Goal: Check status: Check status

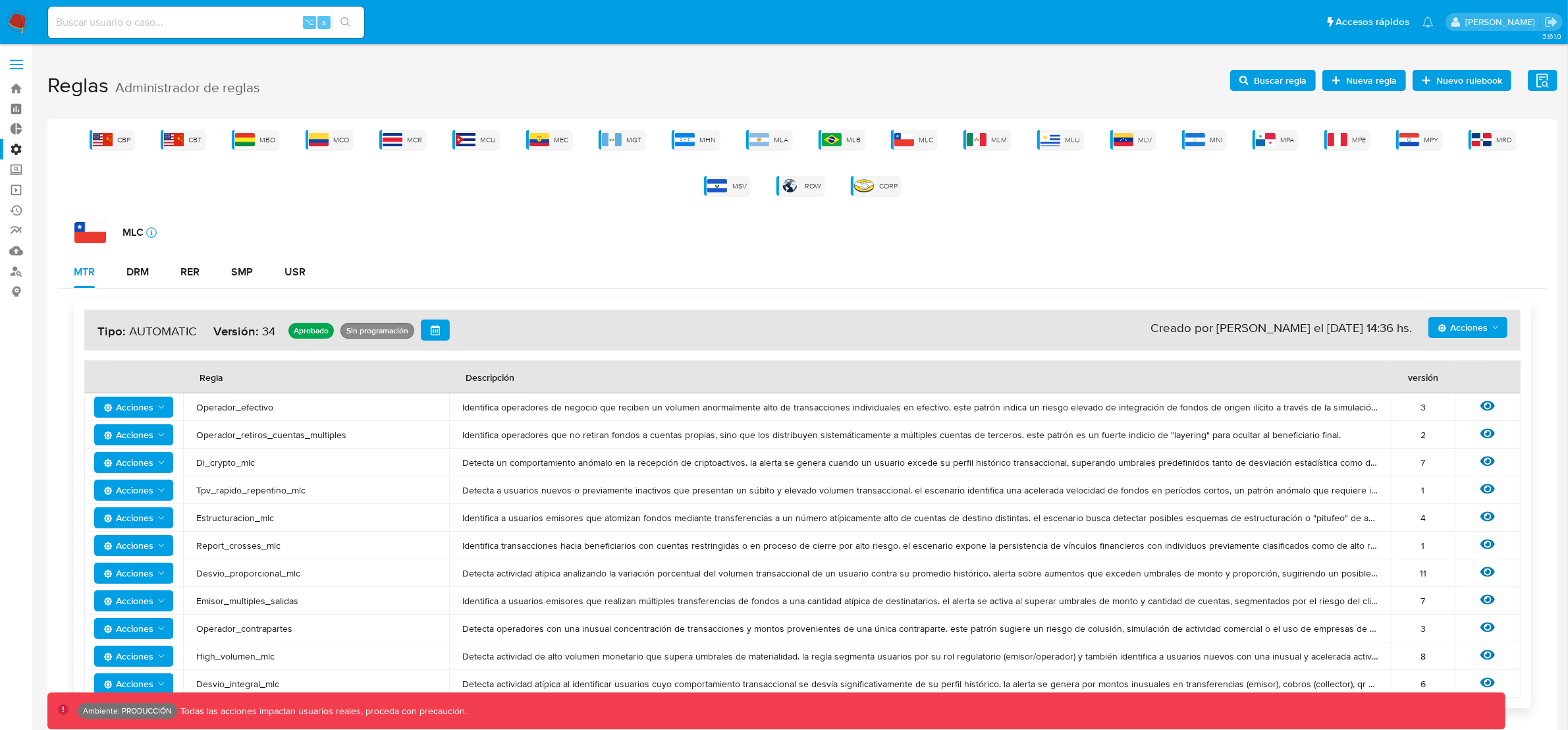
click at [428, 214] on div "CBP CBT MBO MCO MCR MCU MEC MGT MHN MLA MLB MLC MLM MLU MLV MNI MPA MPE MPY MRD…" at bounding box center [802, 557] width 1510 height 877
click at [320, 147] on div "MCO" at bounding box center [329, 139] width 47 height 20
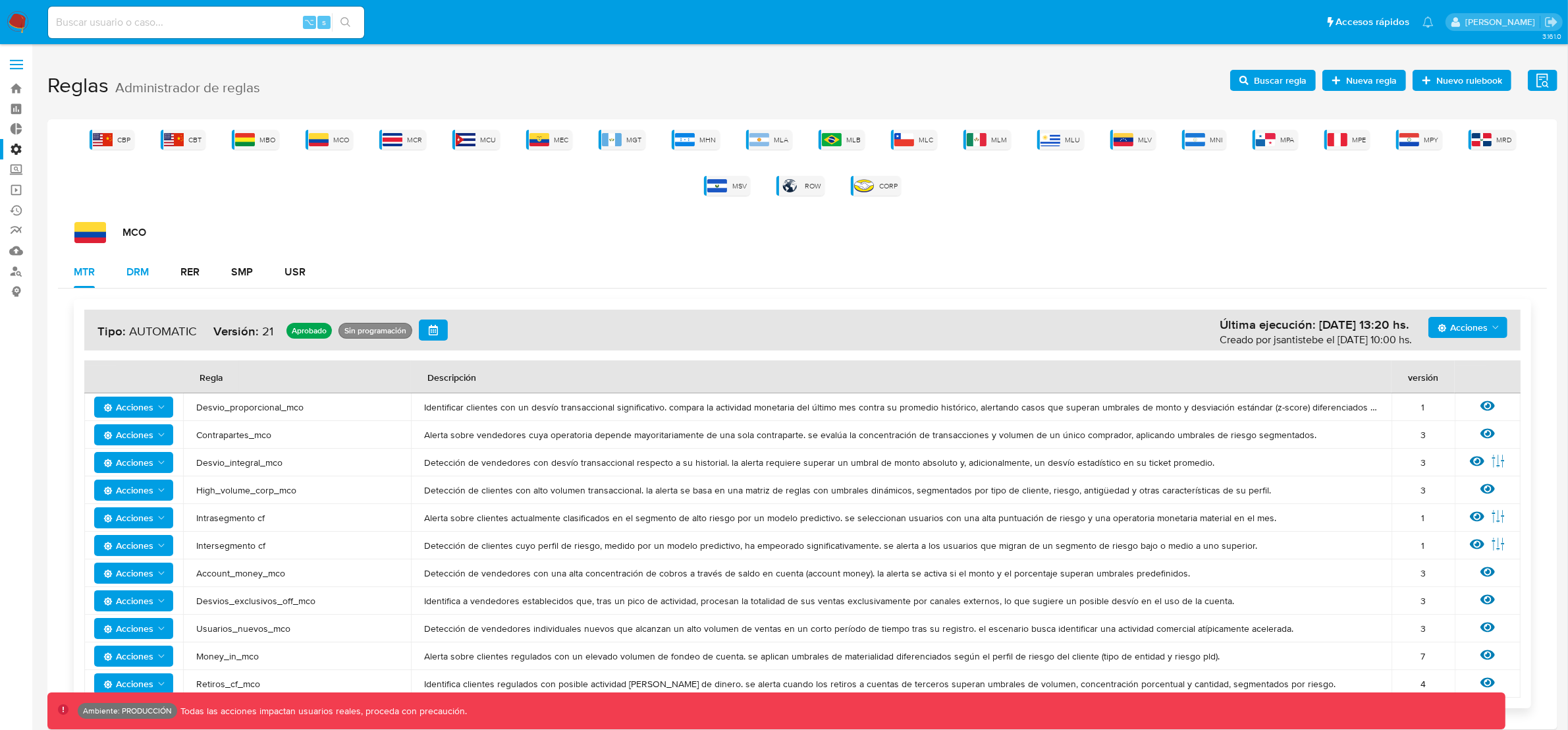
click at [135, 272] on div "DRM" at bounding box center [137, 272] width 22 height 11
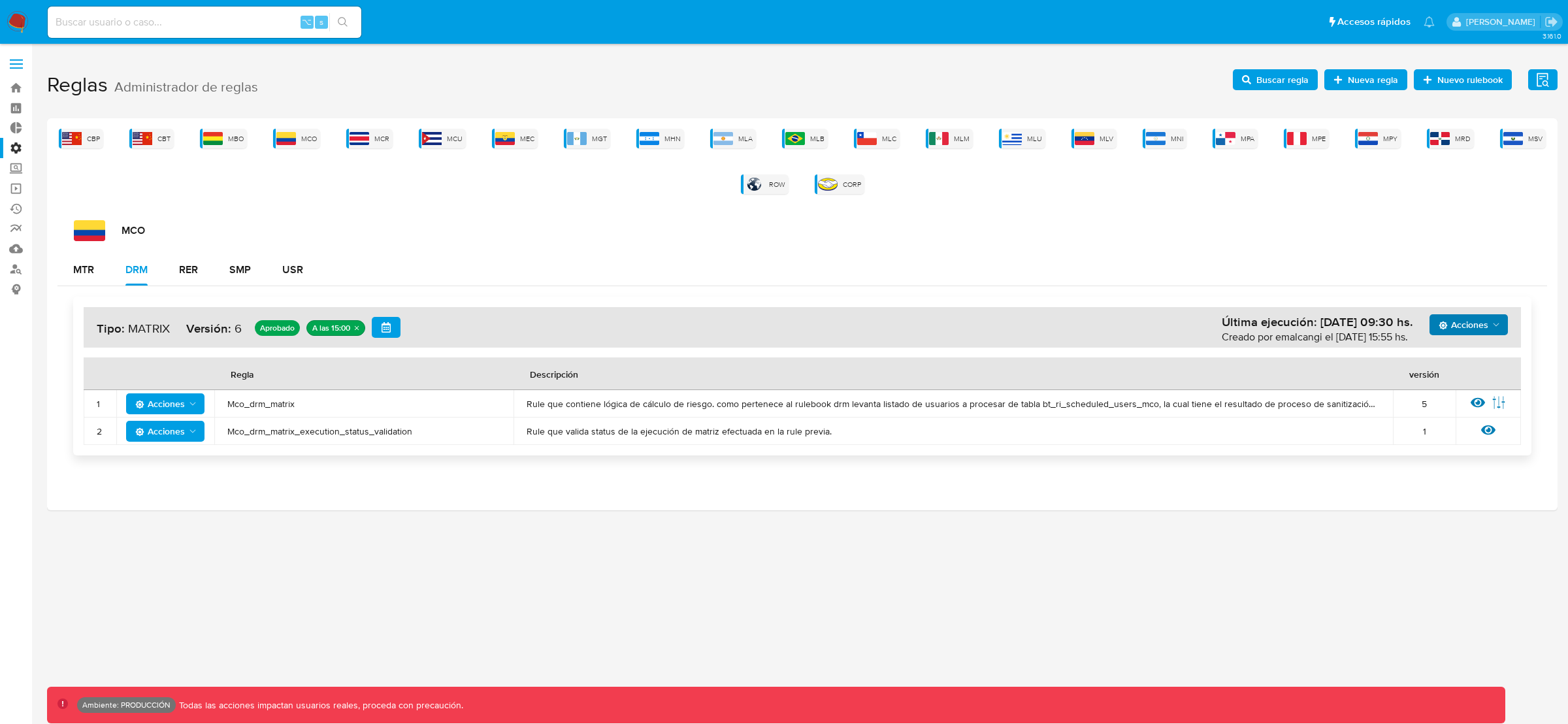
click at [1492, 315] on span "Acciones" at bounding box center [1470, 324] width 63 height 19
click at [1456, 484] on button "Ejecuciones" at bounding box center [1467, 483] width 117 height 32
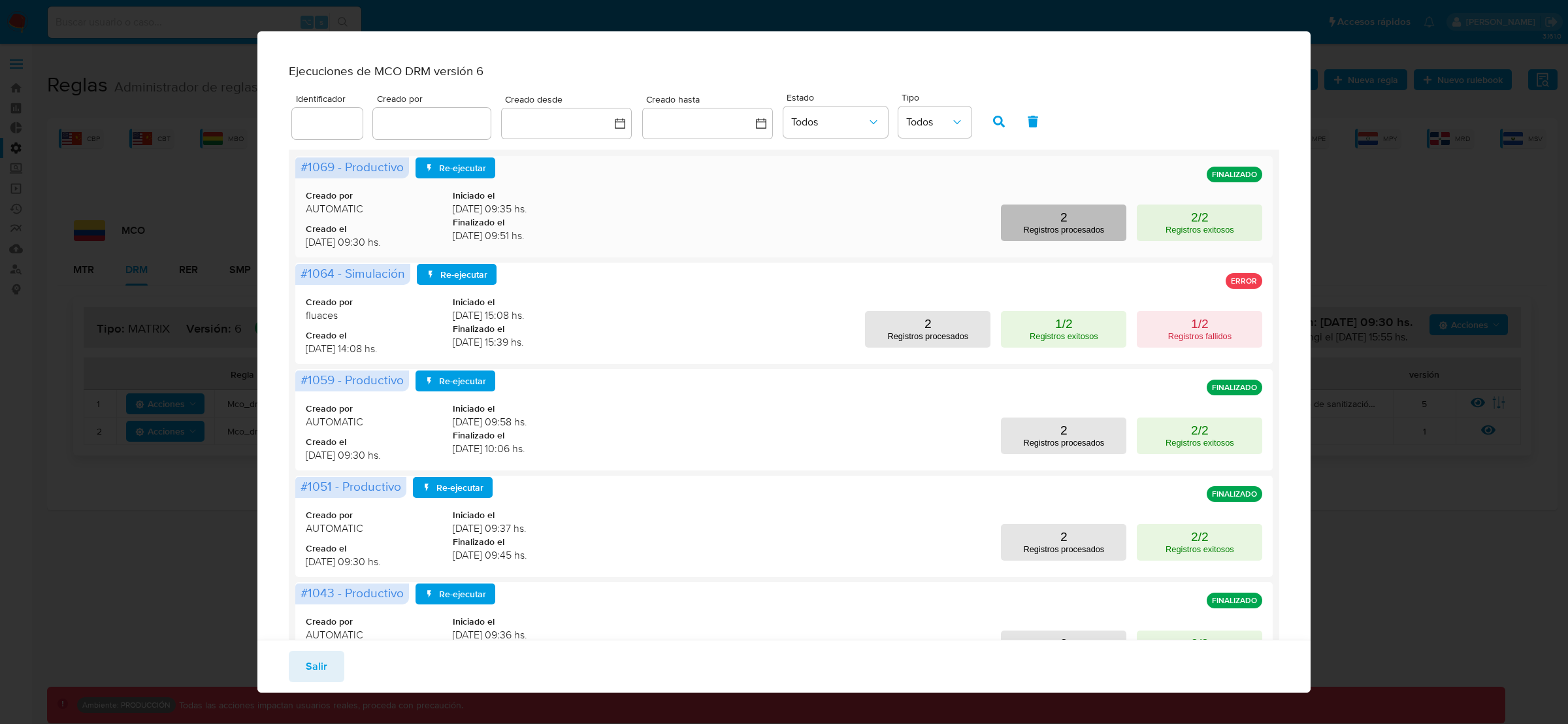
click at [1059, 232] on button "2 Registros procesados" at bounding box center [1063, 222] width 125 height 36
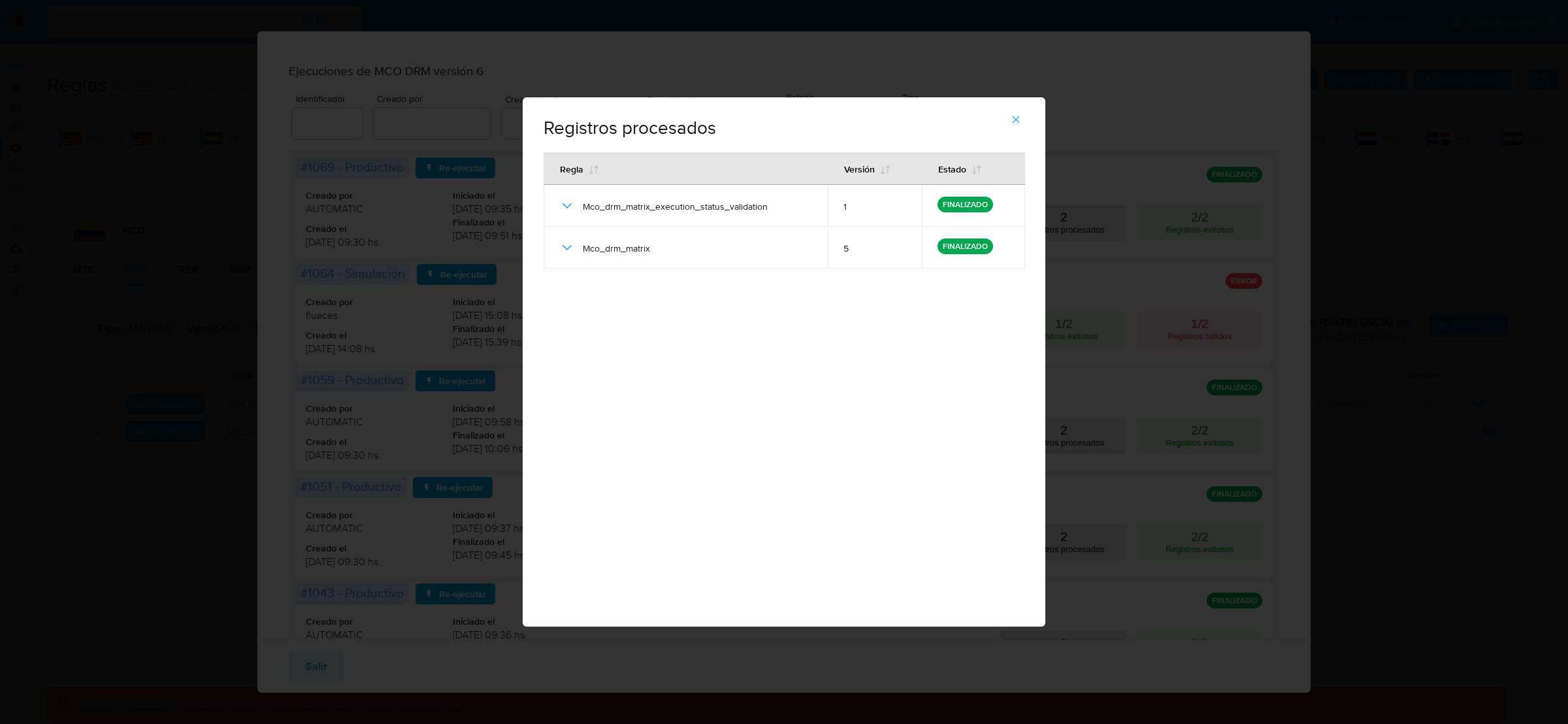
click at [911, 350] on div "Registros procesados # 1069 - Productivo Regla Versión Estado Mco_drm_matrix_ex…" at bounding box center [784, 362] width 522 height 529
click at [1128, 379] on div "Registros procesados # 1069 - Productivo Regla Versión Estado Mco_drm_matrix_ex…" at bounding box center [784, 362] width 1568 height 724
click at [1021, 122] on icon "button" at bounding box center [1016, 120] width 12 height 12
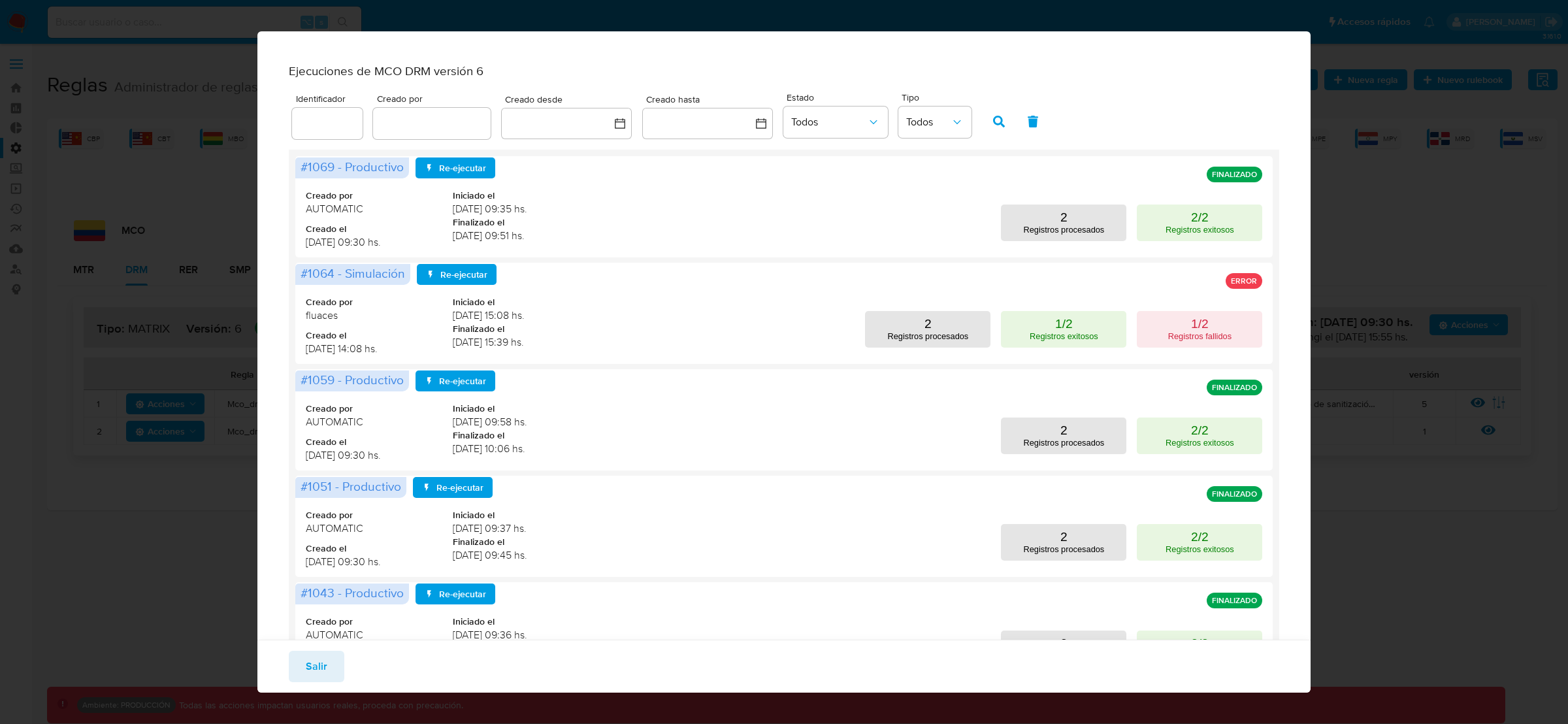
click at [1371, 224] on div "Ejecuciones de MCO DRM versión 6 Identificador Creado por Creado desde Creado h…" at bounding box center [784, 362] width 1568 height 724
click at [317, 671] on span "Salir" at bounding box center [316, 667] width 22 height 29
